Goal: Information Seeking & Learning: Learn about a topic

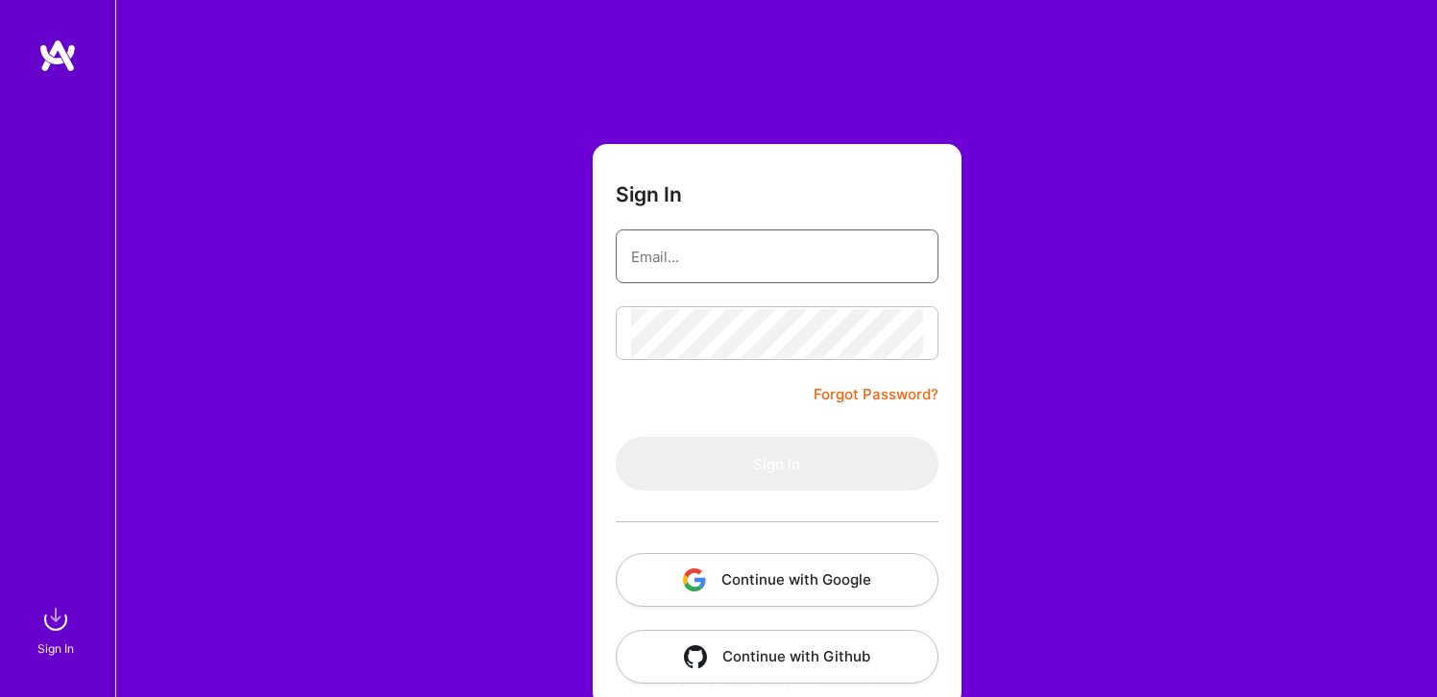
type input "[EMAIL_ADDRESS][DOMAIN_NAME]"
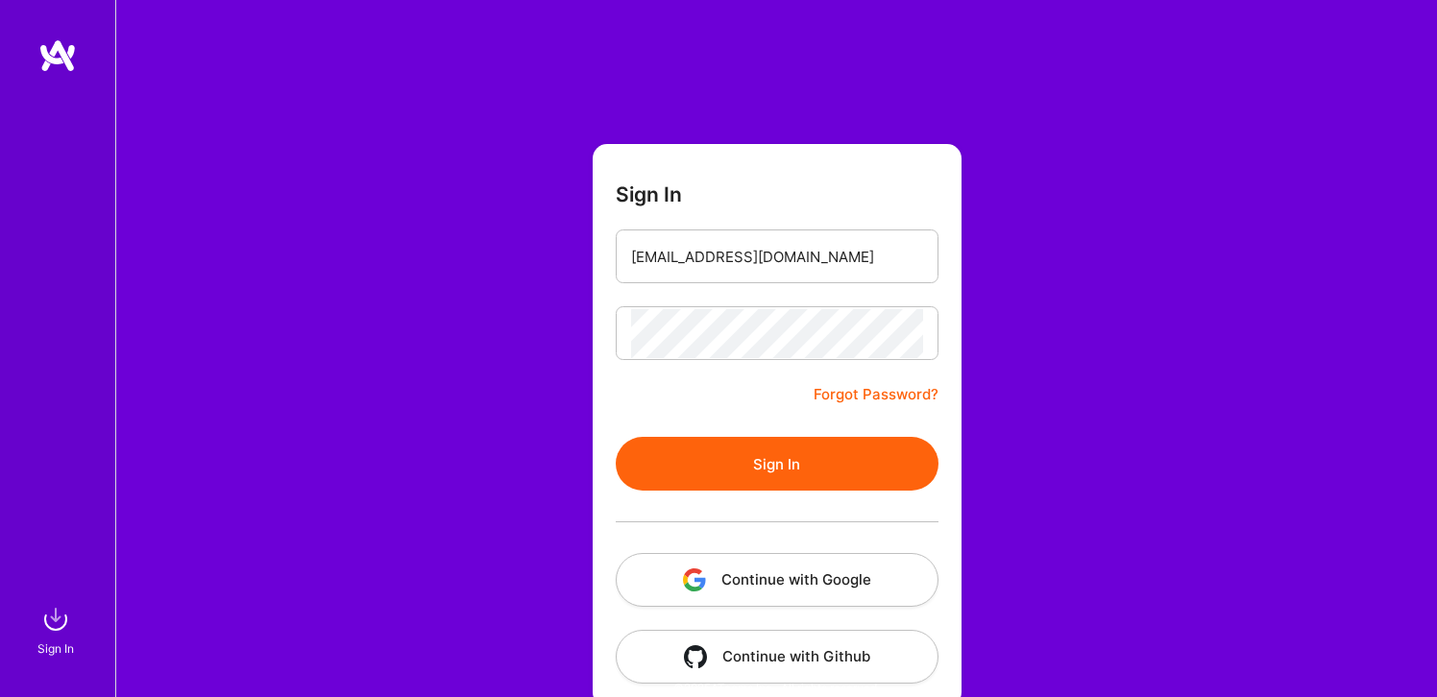
click at [802, 443] on button "Sign In" at bounding box center [777, 464] width 323 height 54
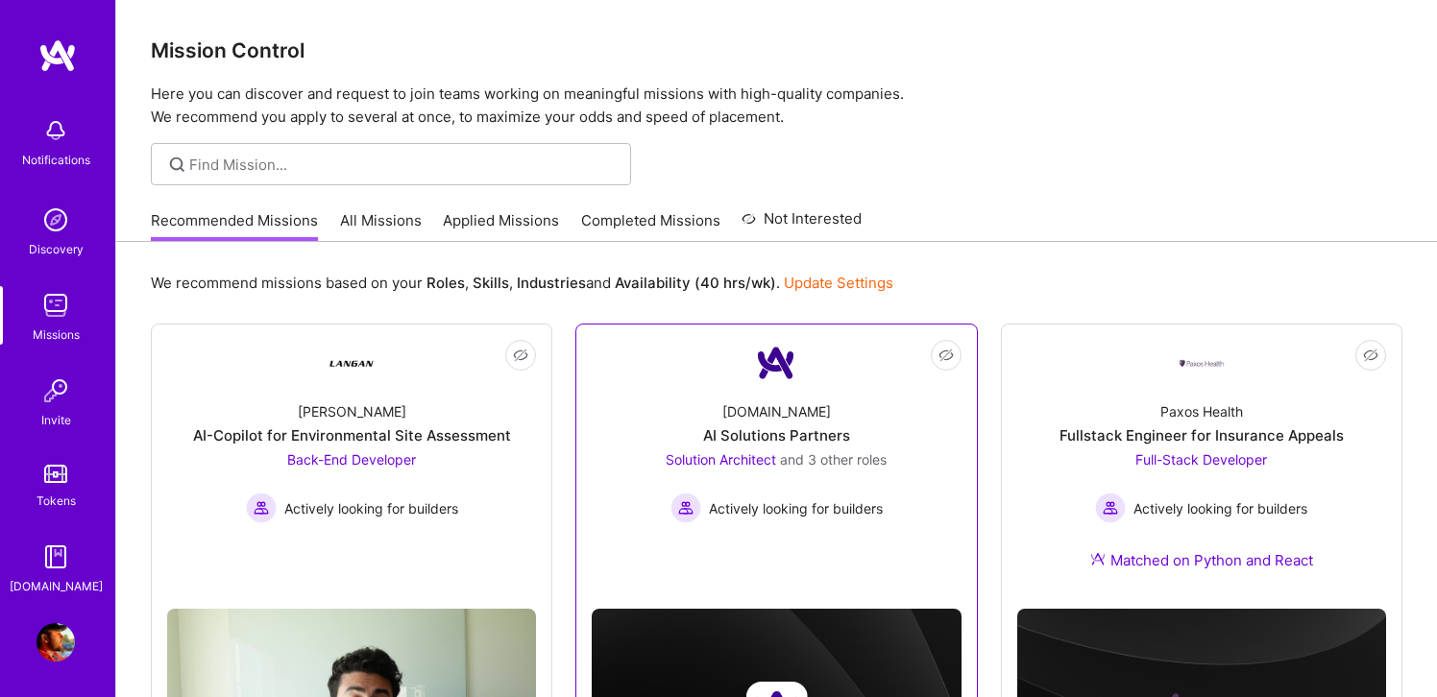
click at [842, 462] on span "and 3 other roles" at bounding box center [833, 459] width 107 height 16
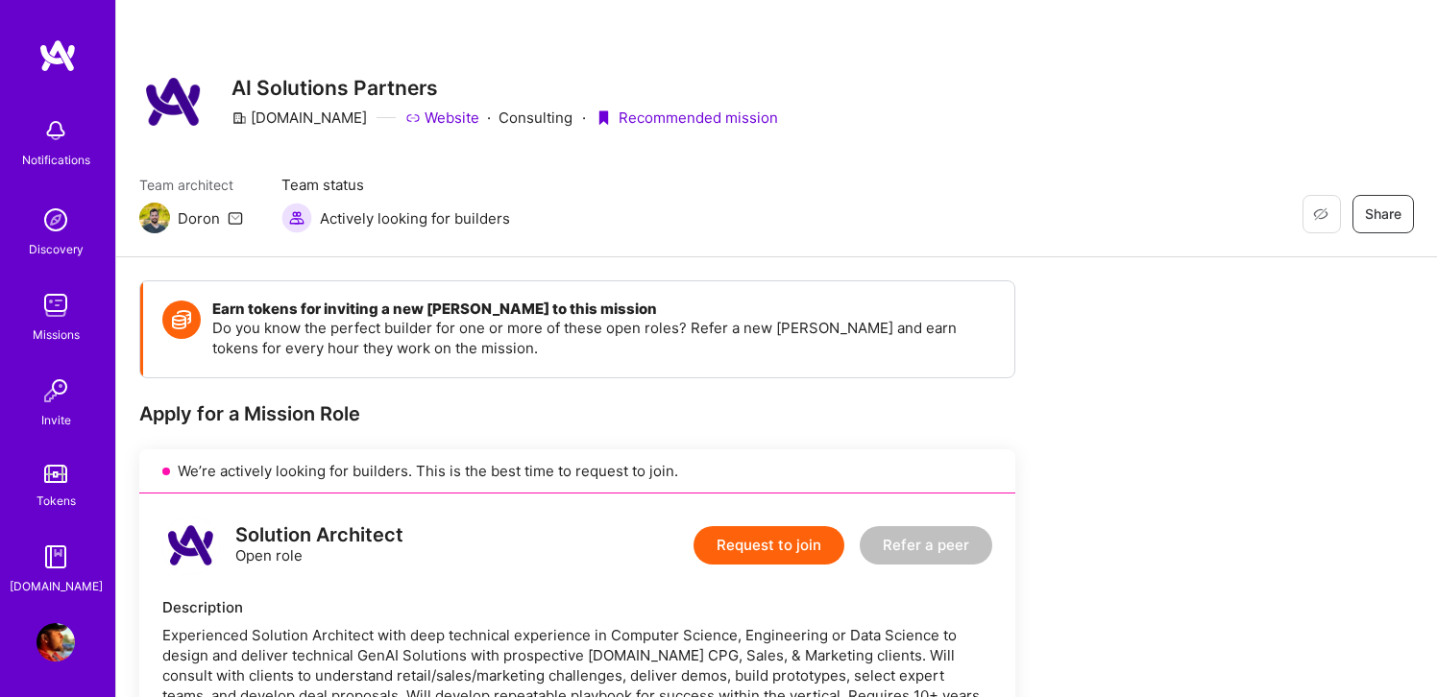
click at [51, 297] on img at bounding box center [55, 305] width 38 height 38
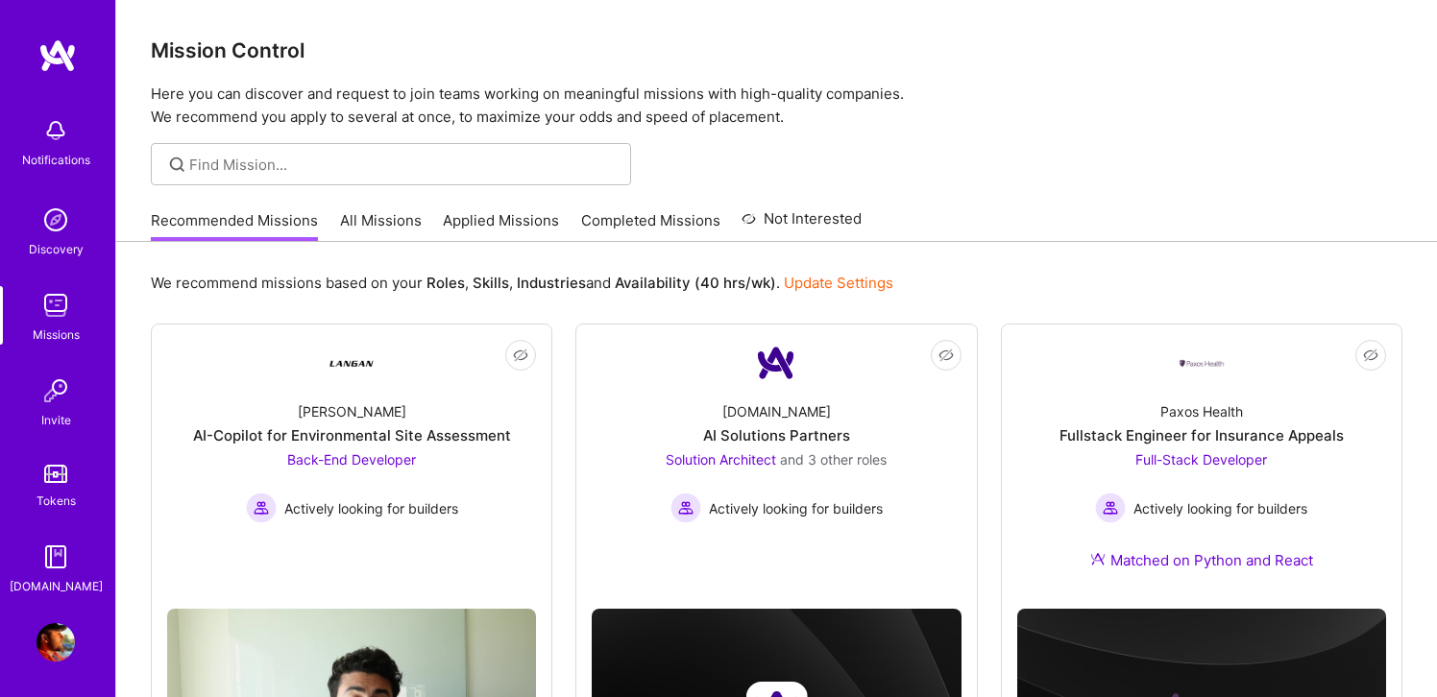
click at [379, 222] on link "All Missions" at bounding box center [381, 226] width 82 height 32
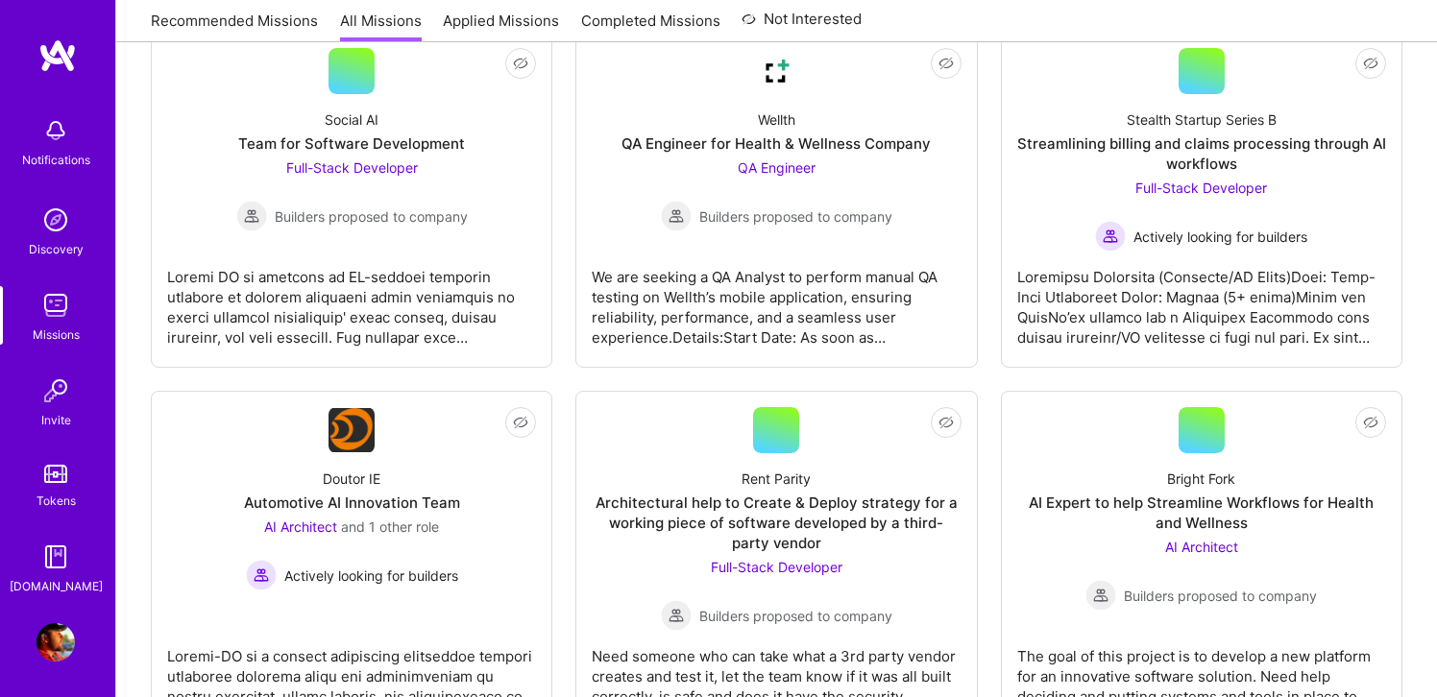
scroll to position [1721, 0]
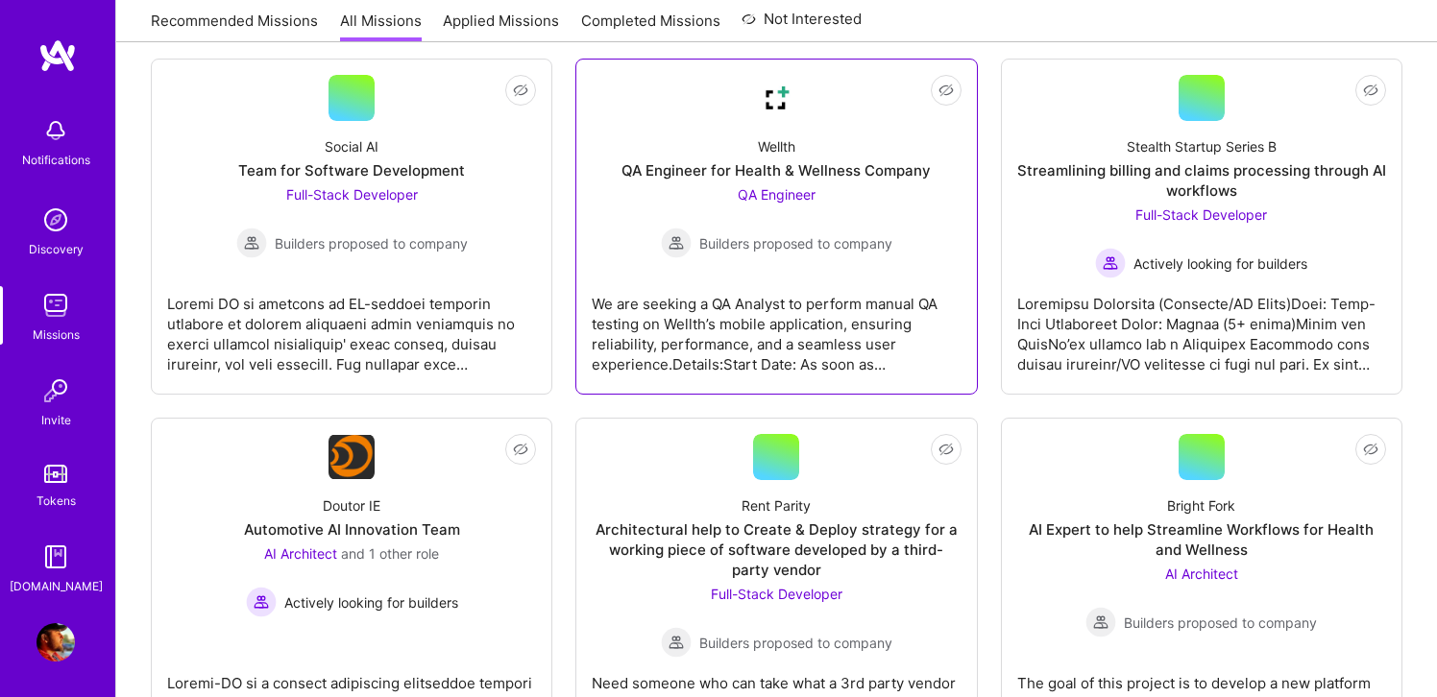
click at [765, 208] on div "QA Engineer Builders proposed to company" at bounding box center [776, 221] width 231 height 74
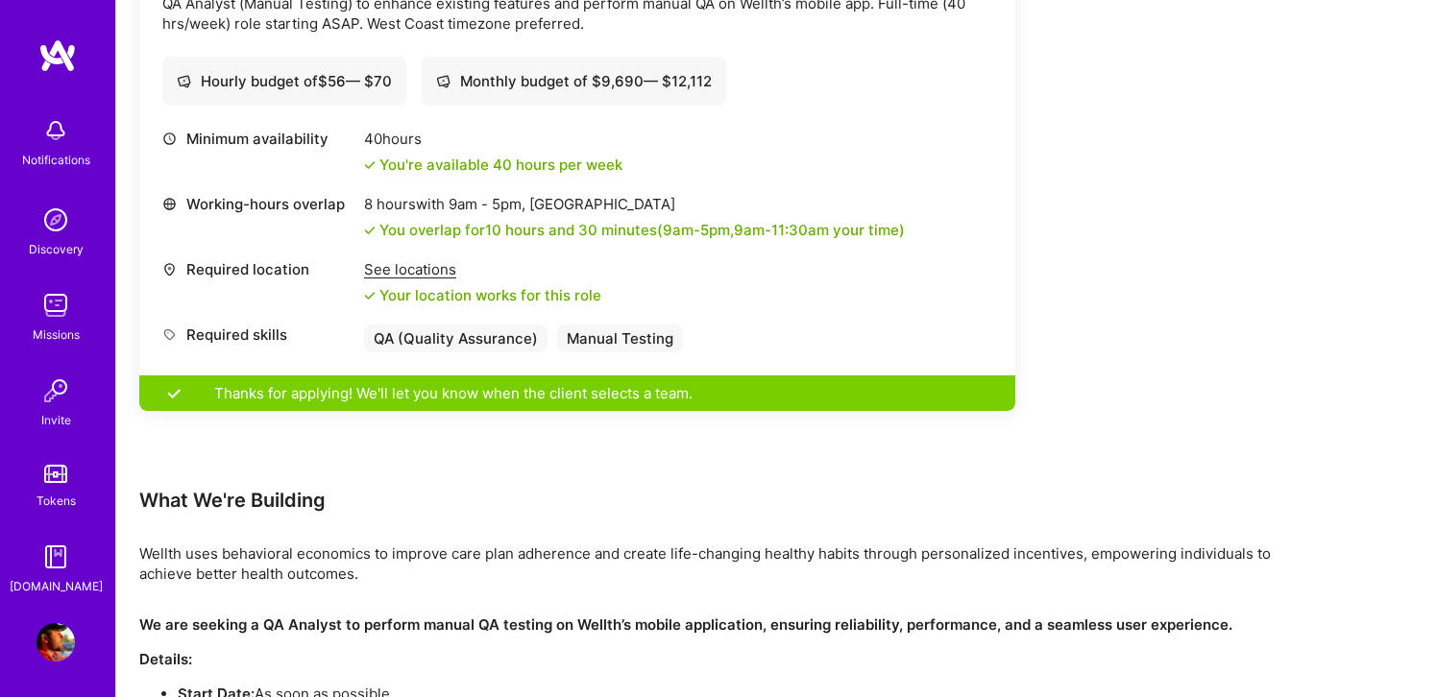
scroll to position [810, 0]
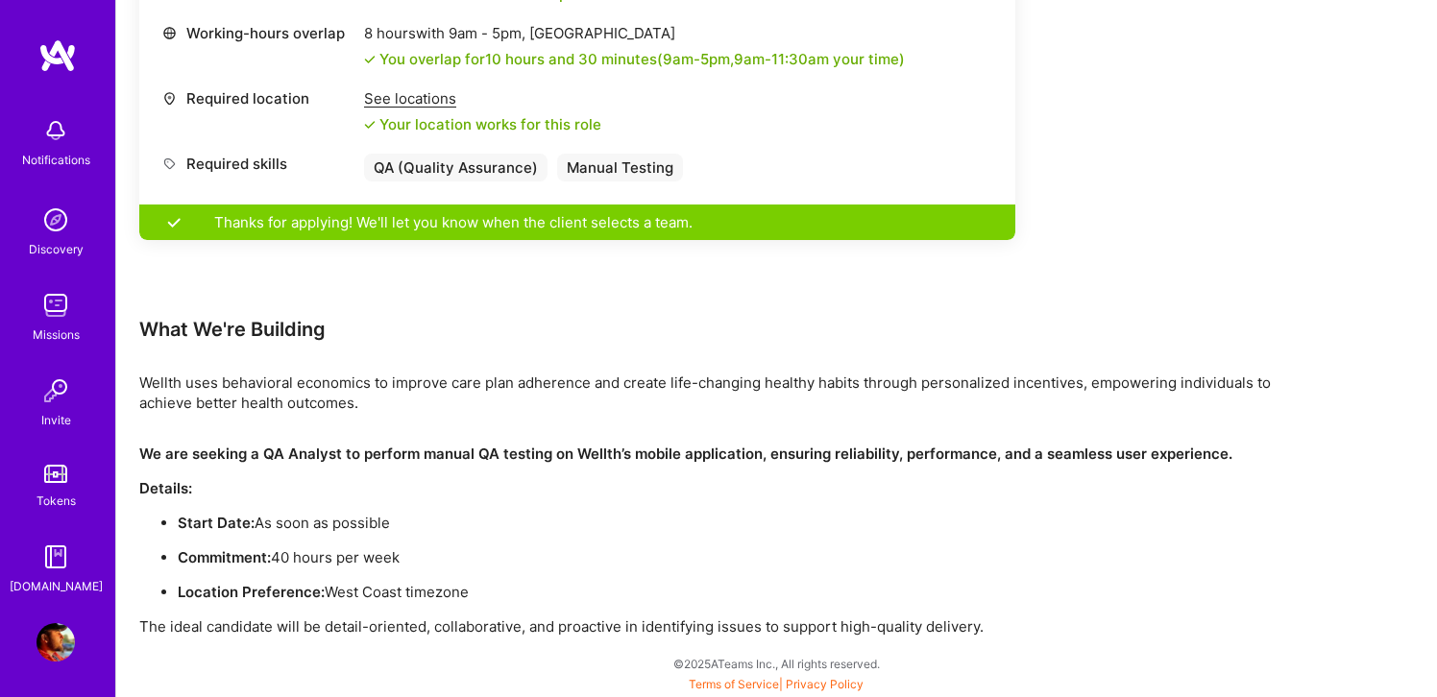
click at [54, 302] on img at bounding box center [55, 305] width 38 height 38
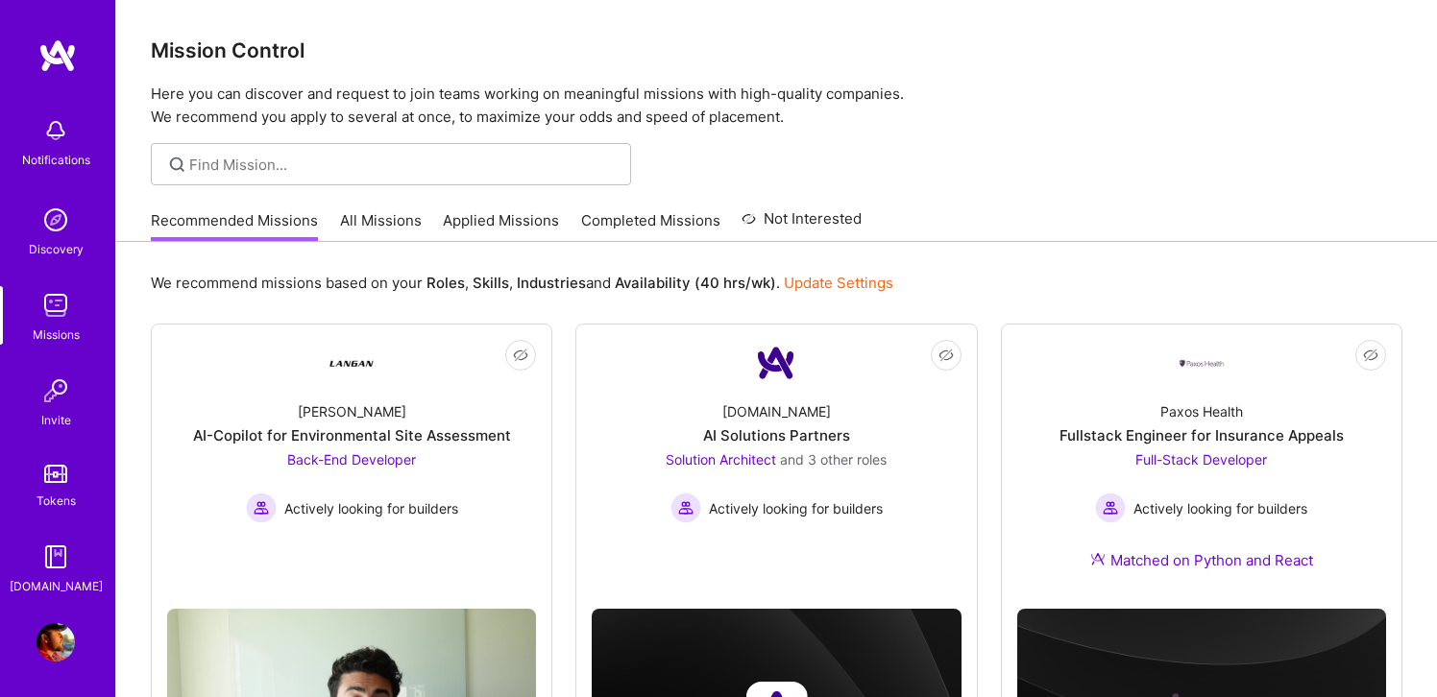
click at [420, 229] on div "Recommended Missions All Missions Applied Missions Completed Missions Not Inter…" at bounding box center [506, 220] width 711 height 41
click at [399, 228] on link "All Missions" at bounding box center [381, 226] width 82 height 32
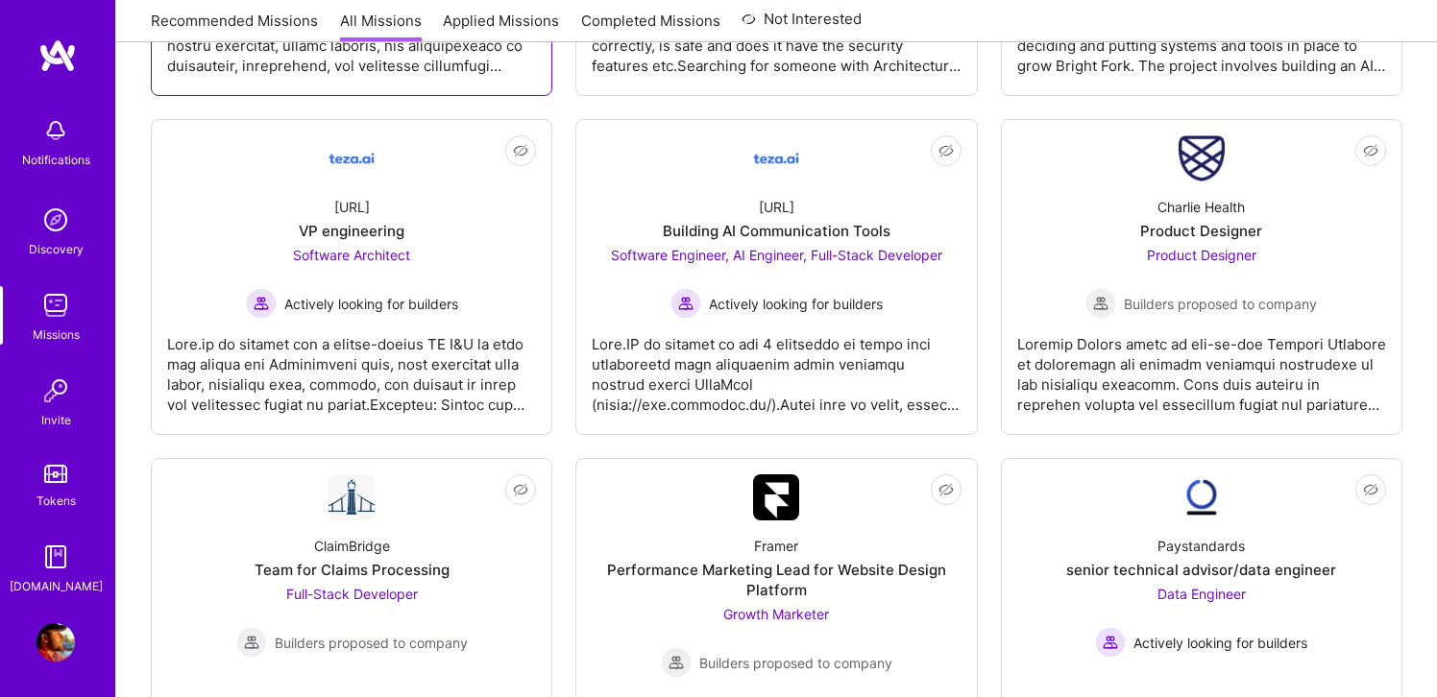
scroll to position [2400, 0]
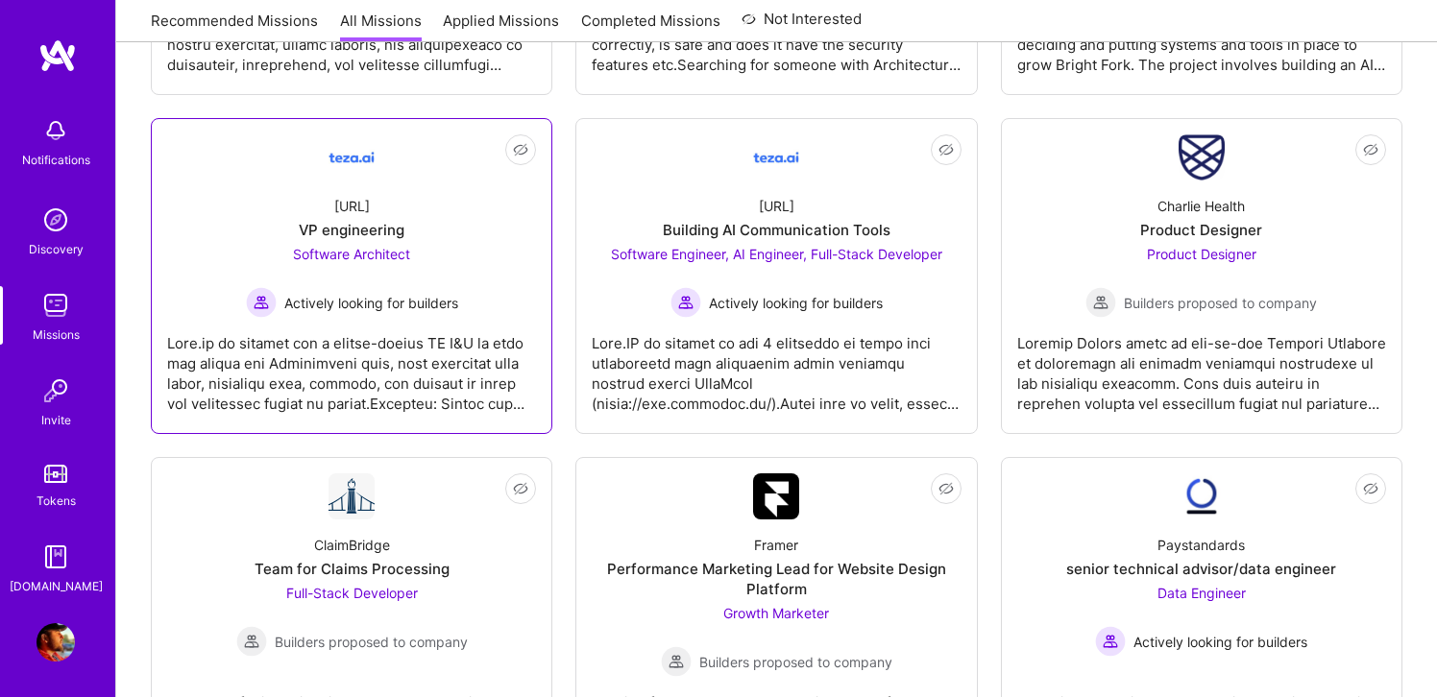
click at [438, 324] on div at bounding box center [351, 366] width 369 height 96
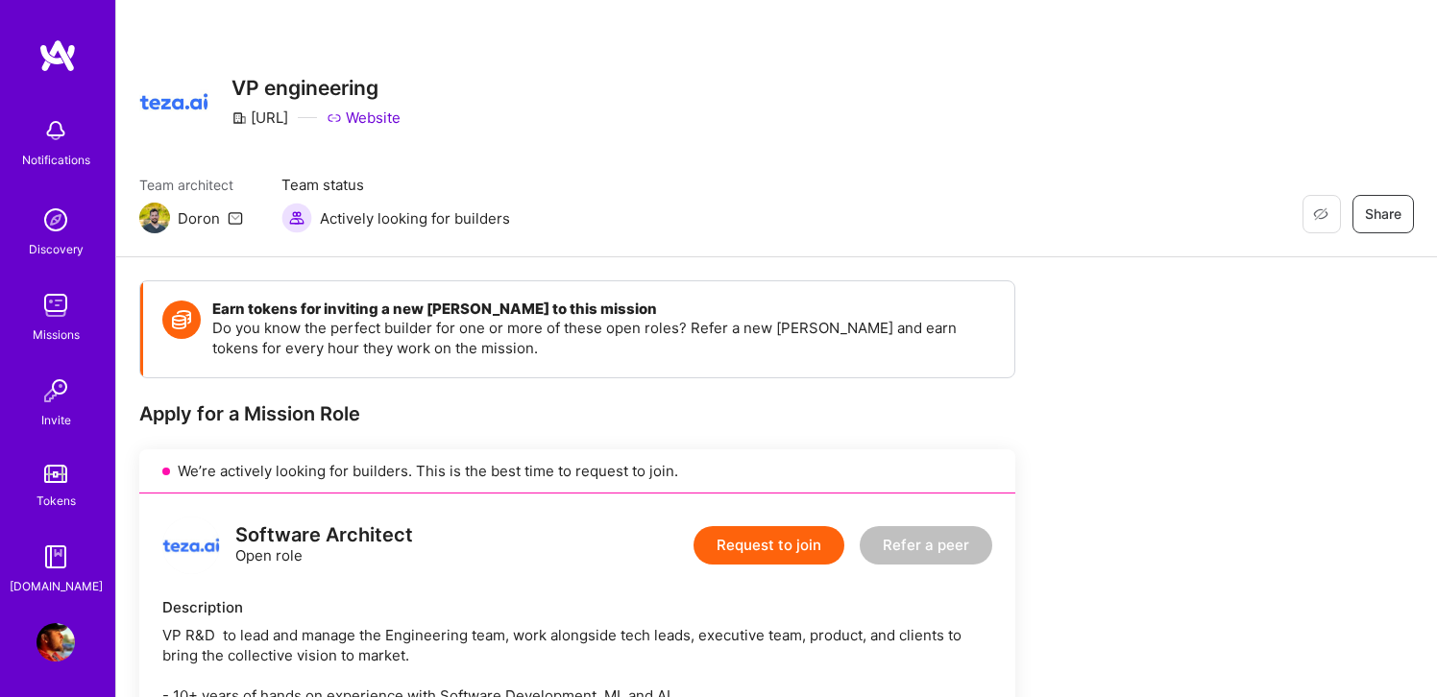
click at [60, 300] on img at bounding box center [55, 305] width 38 height 38
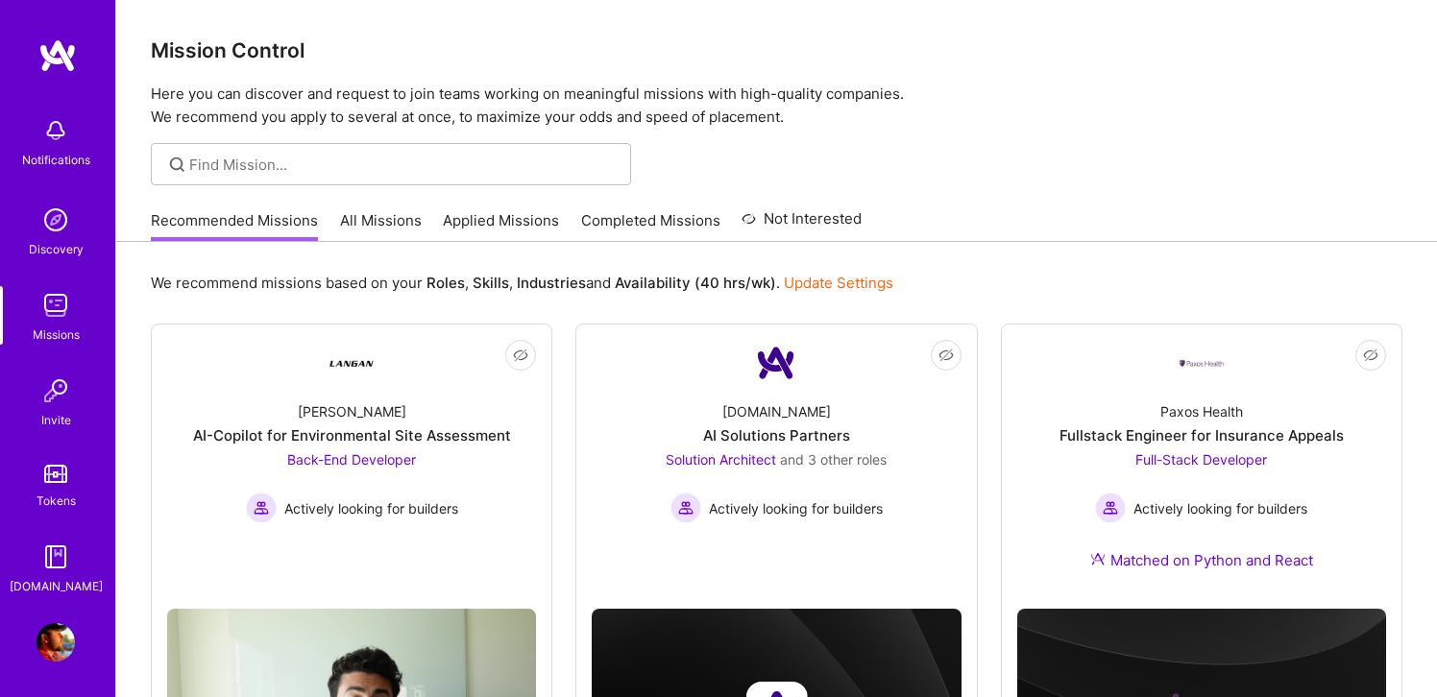
click at [528, 223] on link "Applied Missions" at bounding box center [501, 226] width 116 height 32
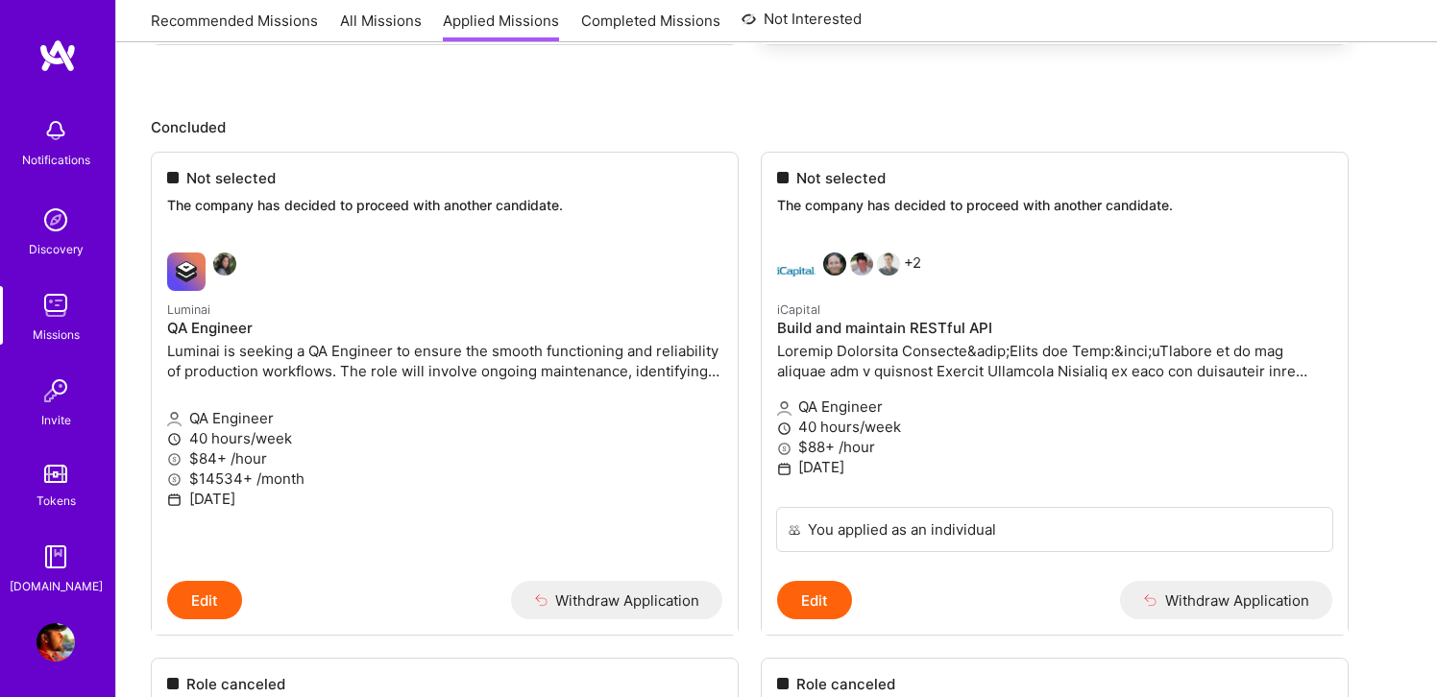
scroll to position [825, 0]
